Goal: Information Seeking & Learning: Understand process/instructions

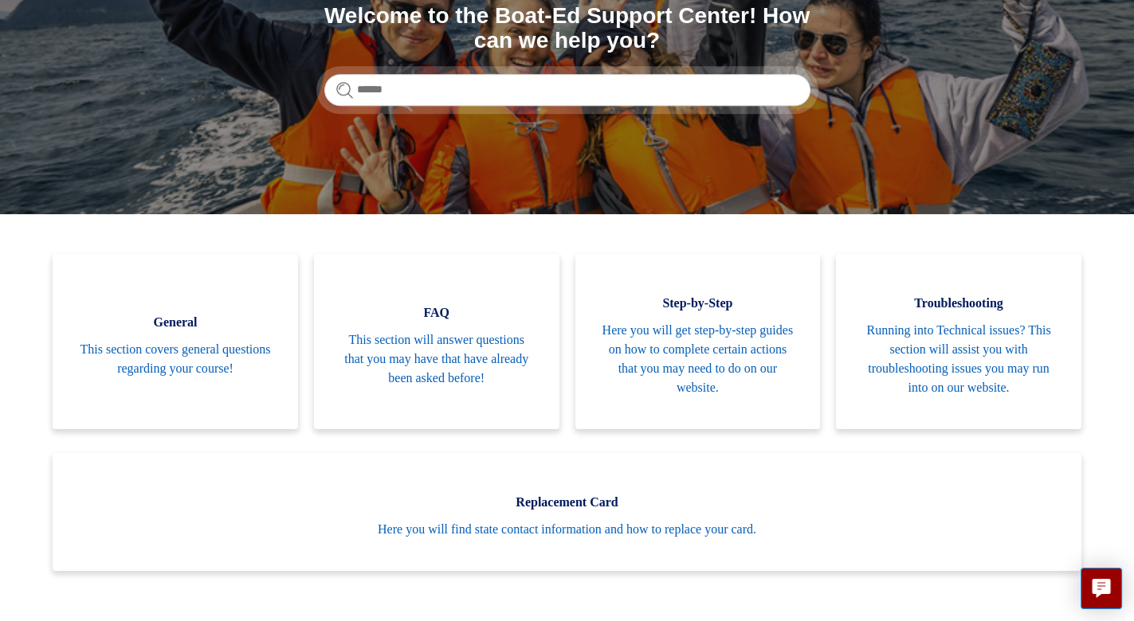
scroll to position [238, 0]
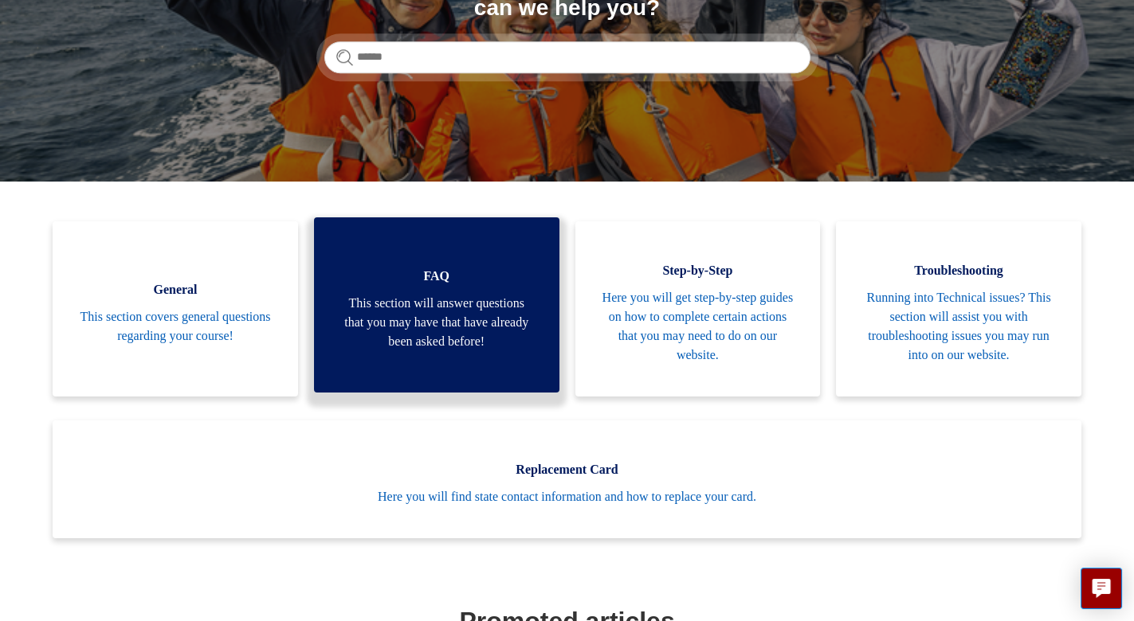
click at [489, 315] on span "This section will answer questions that you may have that have already been ask…" at bounding box center [437, 322] width 198 height 57
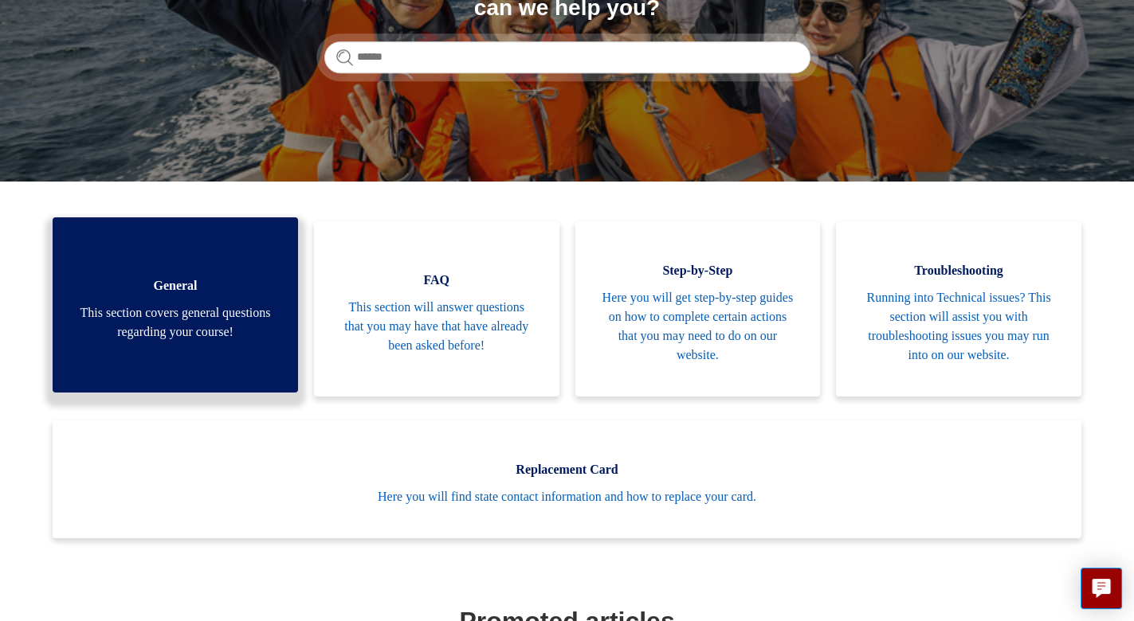
click at [206, 326] on span "This section covers general questions regarding your course!" at bounding box center [175, 323] width 198 height 38
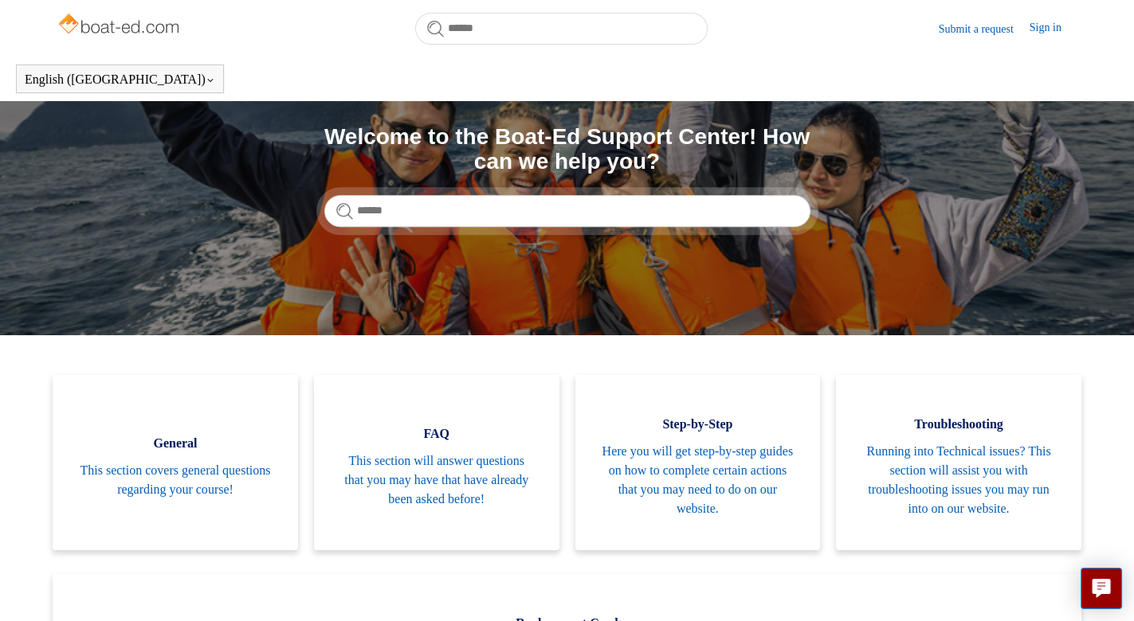
scroll to position [0, 0]
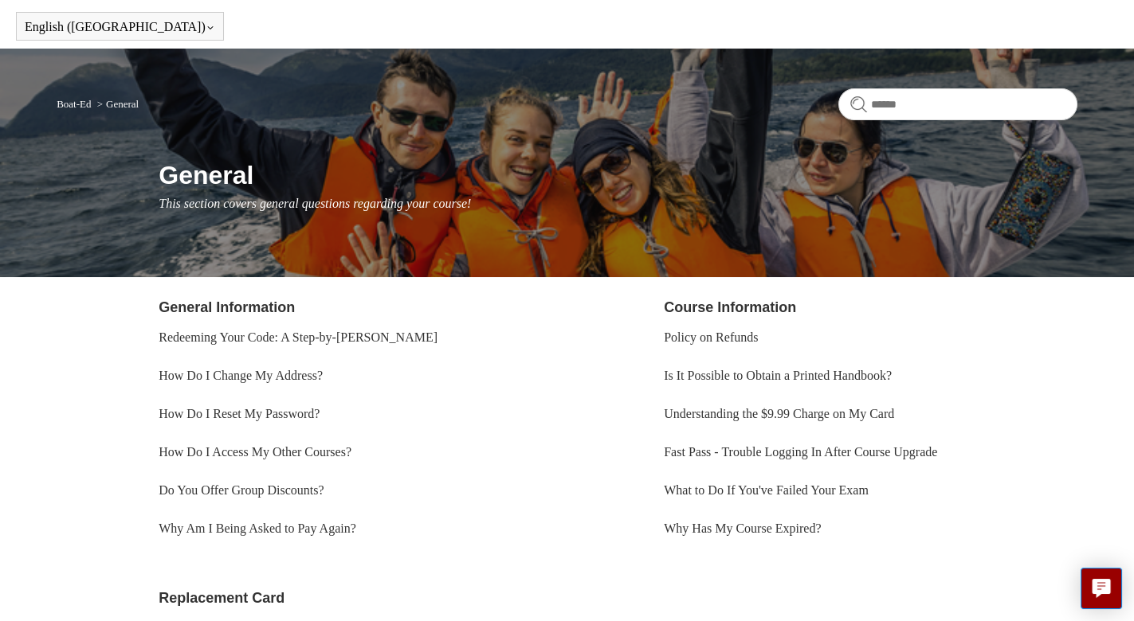
scroll to position [80, 0]
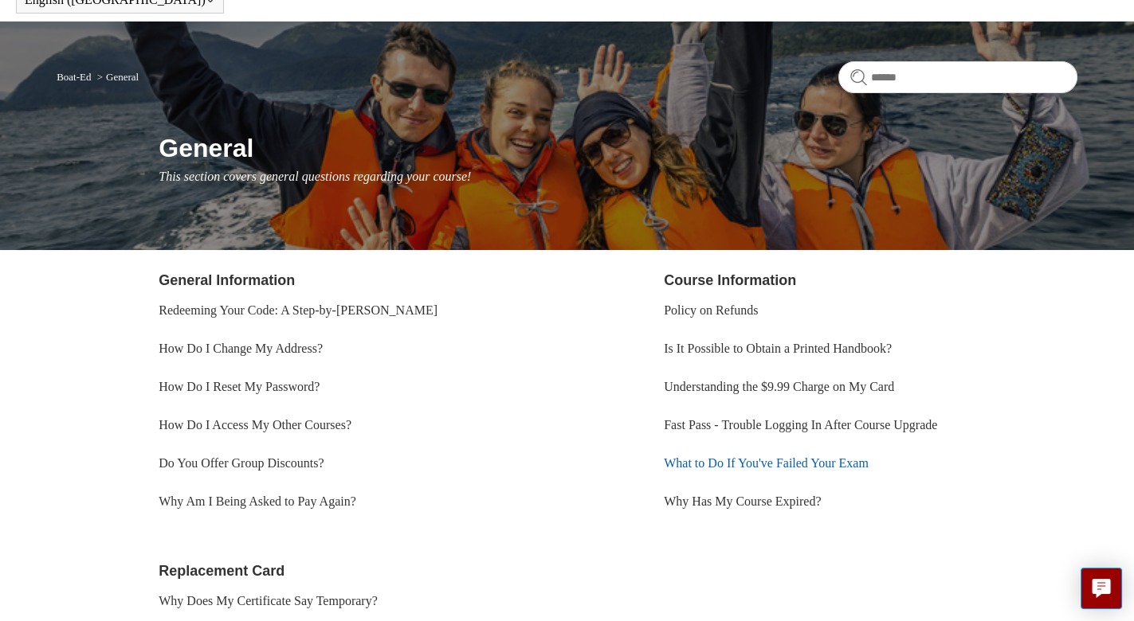
click at [805, 459] on link "What to Do If You've Failed Your Exam" at bounding box center [766, 463] width 205 height 14
